Goal: Task Accomplishment & Management: Manage account settings

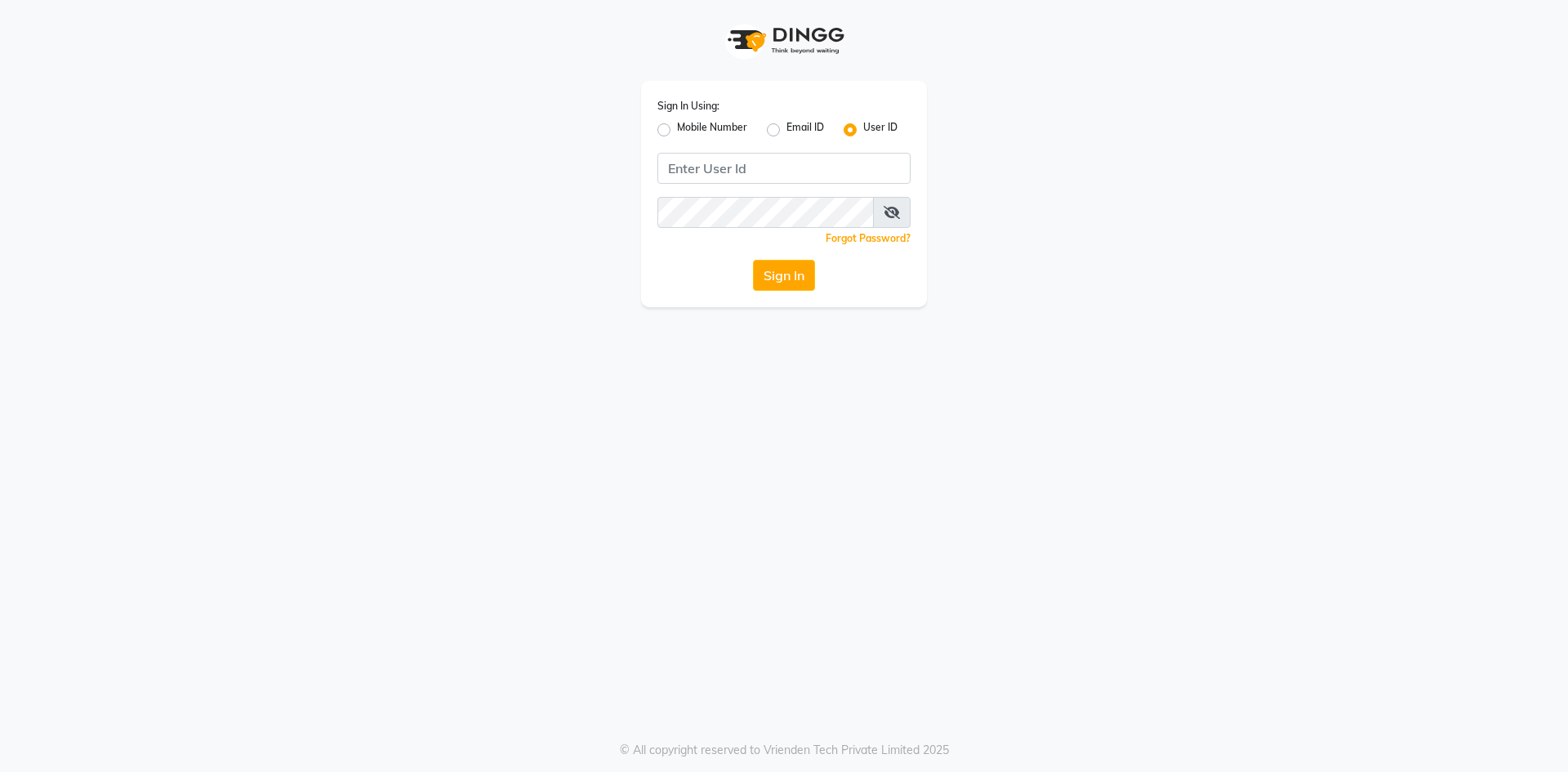
click at [694, 165] on input "Username" at bounding box center [784, 168] width 253 height 31
type input "infinitynails"
click at [753, 259] on button "Sign In" at bounding box center [784, 275] width 62 height 31
